Goal: Navigation & Orientation: Find specific page/section

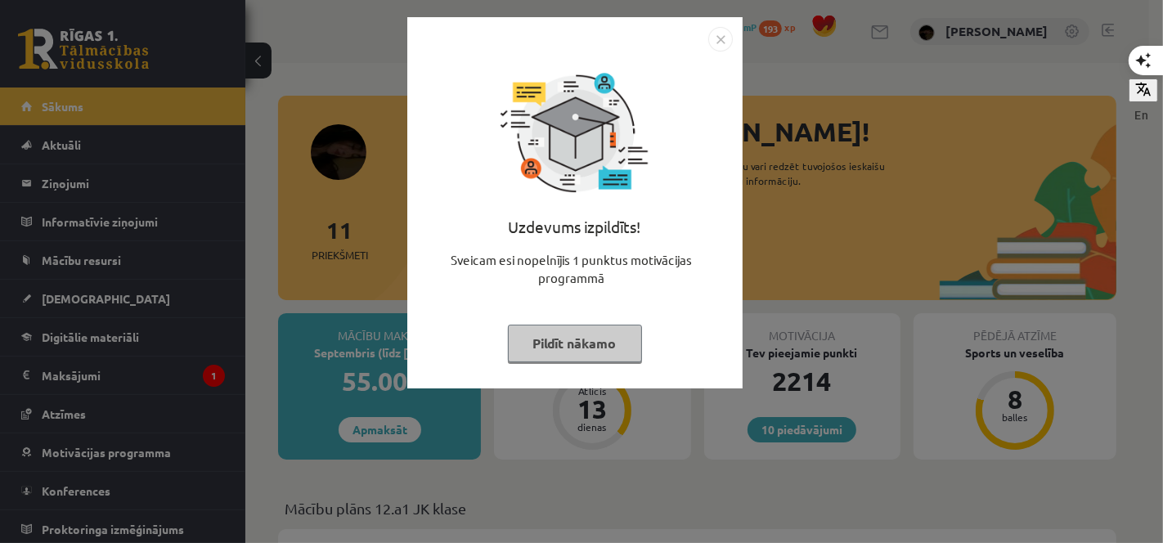
click at [622, 342] on button "Pildīt nākamo" at bounding box center [575, 344] width 134 height 38
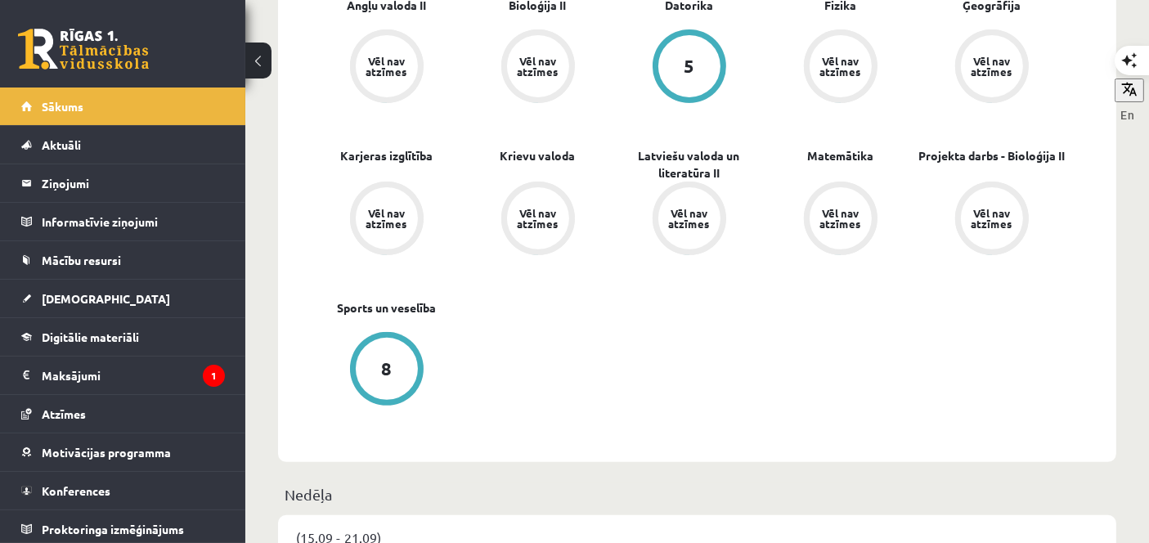
scroll to position [436, 0]
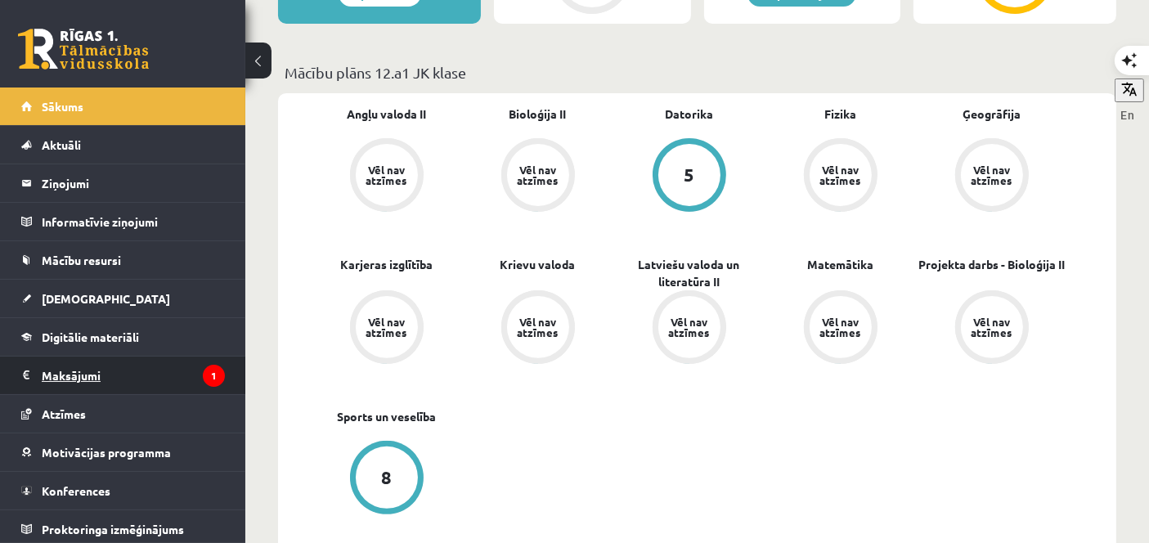
click at [88, 371] on legend "Maksājumi 1" at bounding box center [133, 376] width 183 height 38
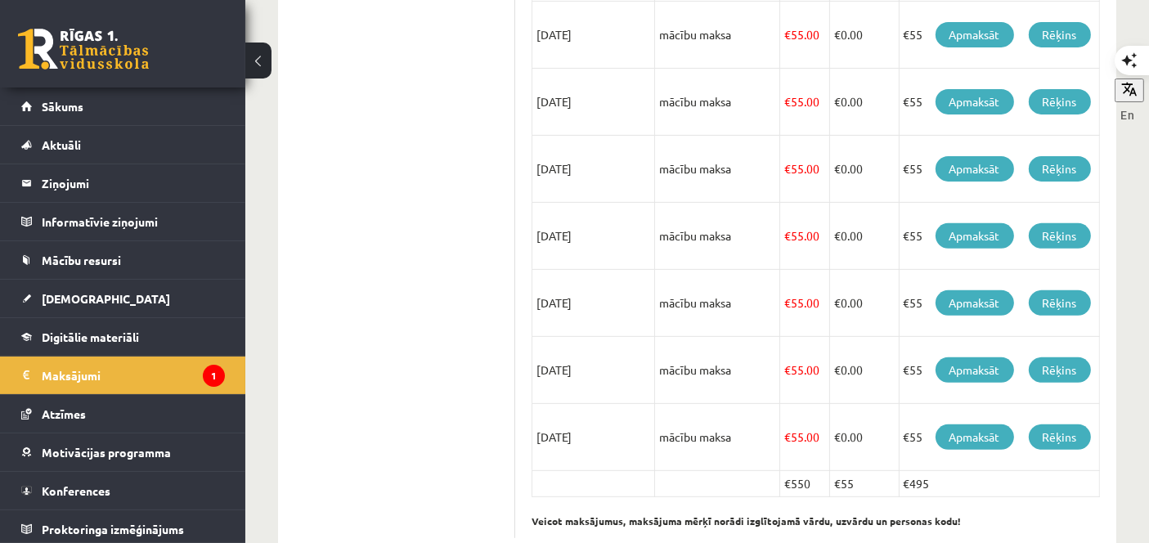
scroll to position [612, 0]
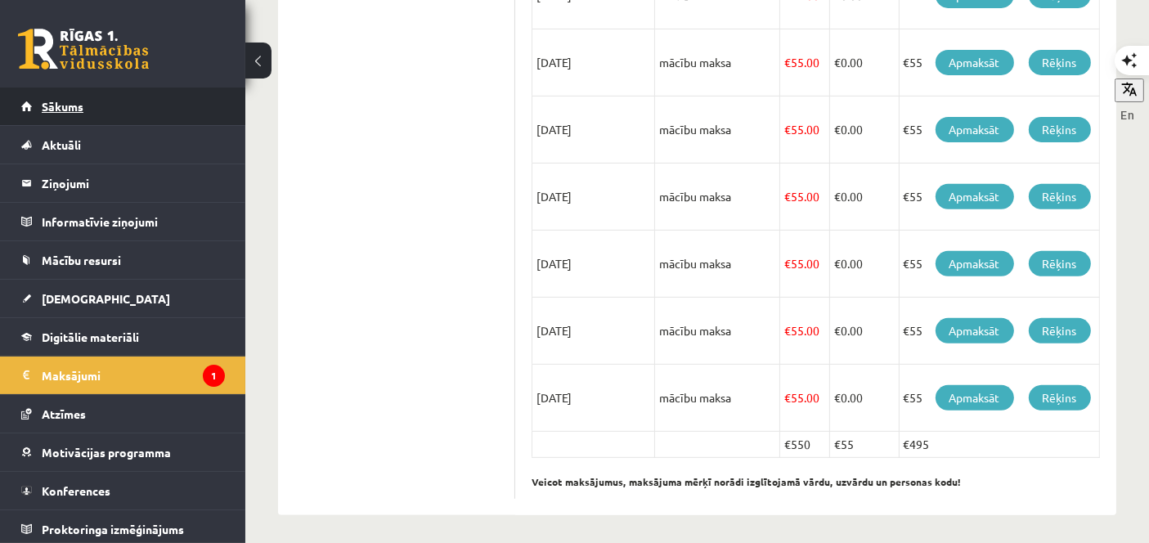
click at [61, 101] on span "Sākums" at bounding box center [63, 106] width 42 height 15
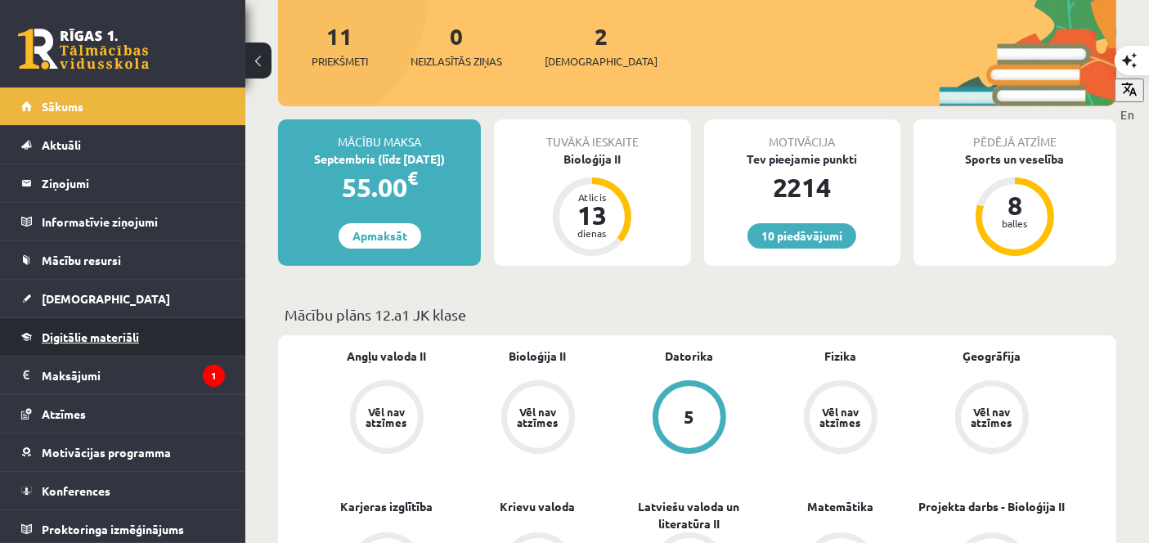
scroll to position [254, 0]
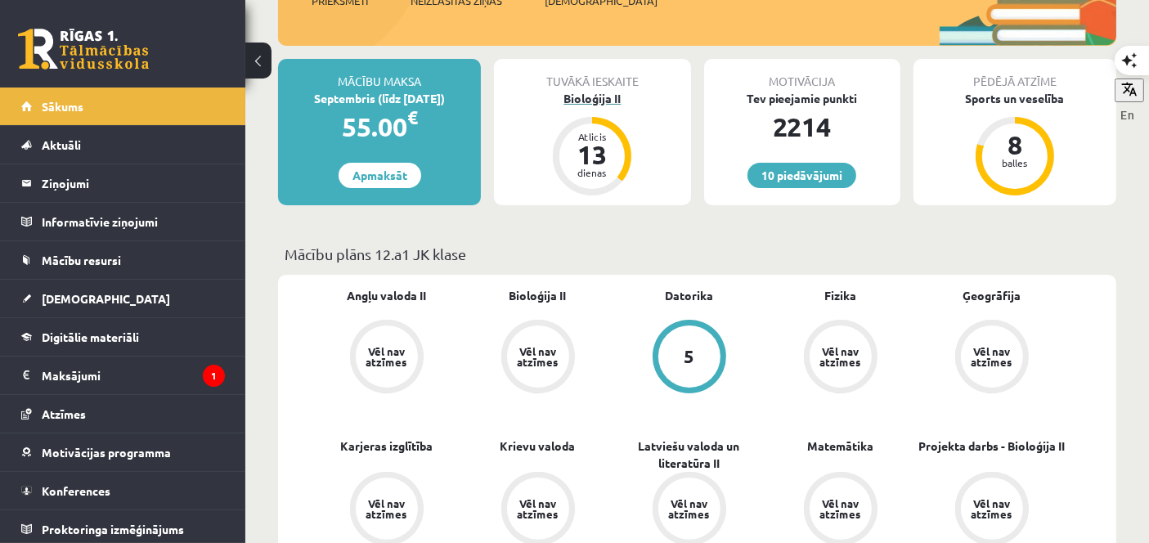
click at [609, 147] on div "13" at bounding box center [592, 154] width 49 height 26
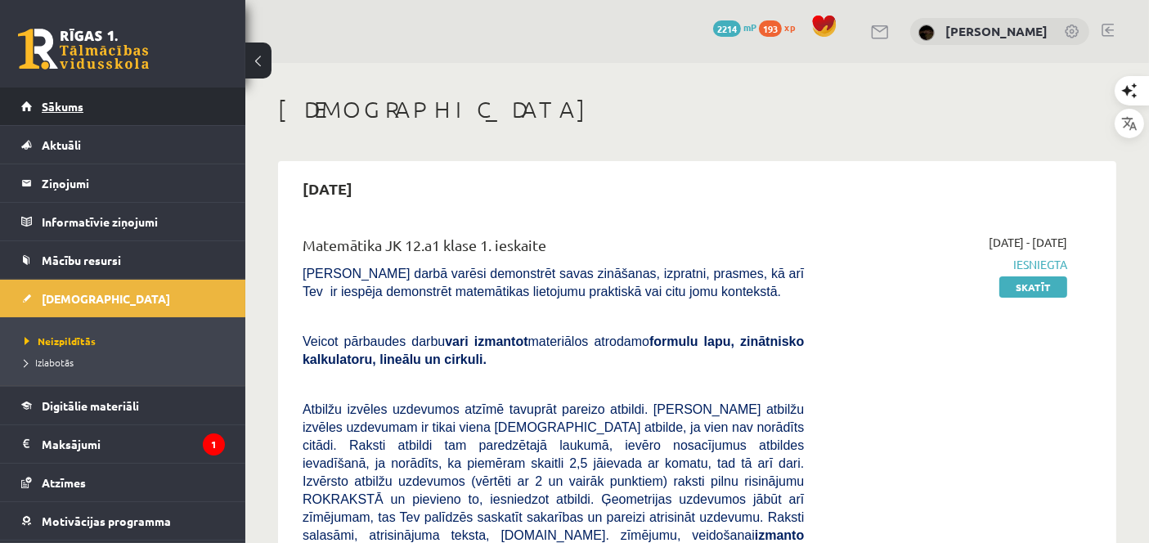
click at [79, 115] on link "Sākums" at bounding box center [123, 107] width 204 height 38
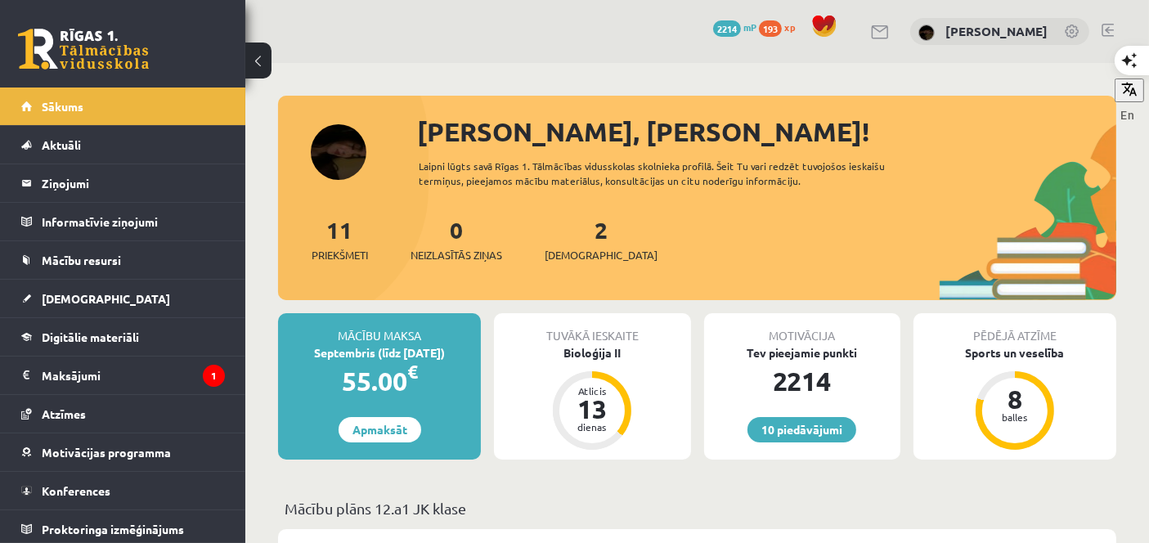
click at [585, 243] on div "2 Ieskaites" at bounding box center [601, 238] width 113 height 51
click at [578, 255] on span "[DEMOGRAPHIC_DATA]" at bounding box center [601, 255] width 113 height 16
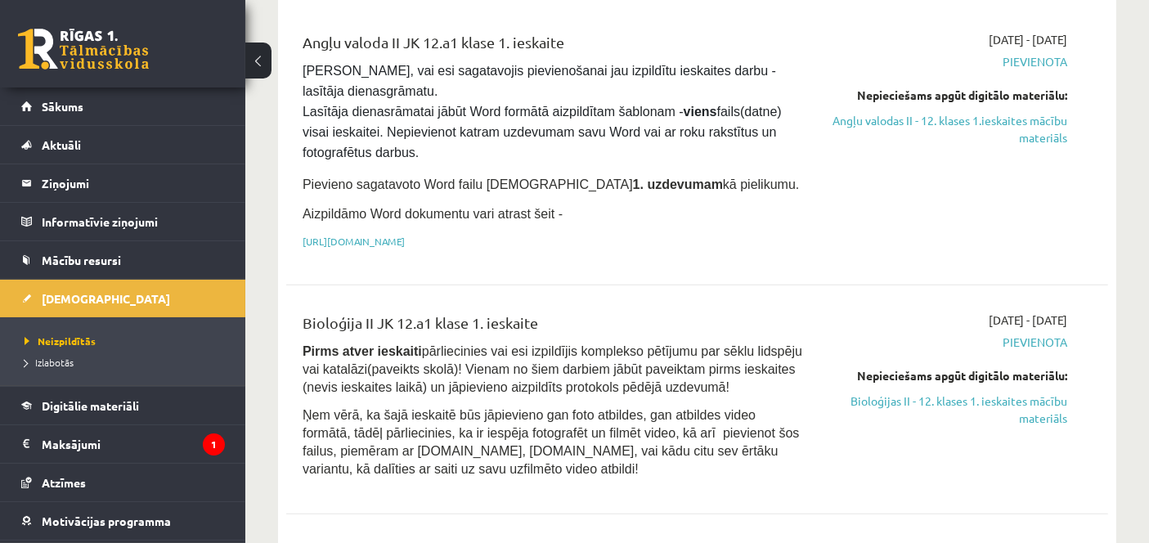
scroll to position [981, 0]
